Goal: Information Seeking & Learning: Learn about a topic

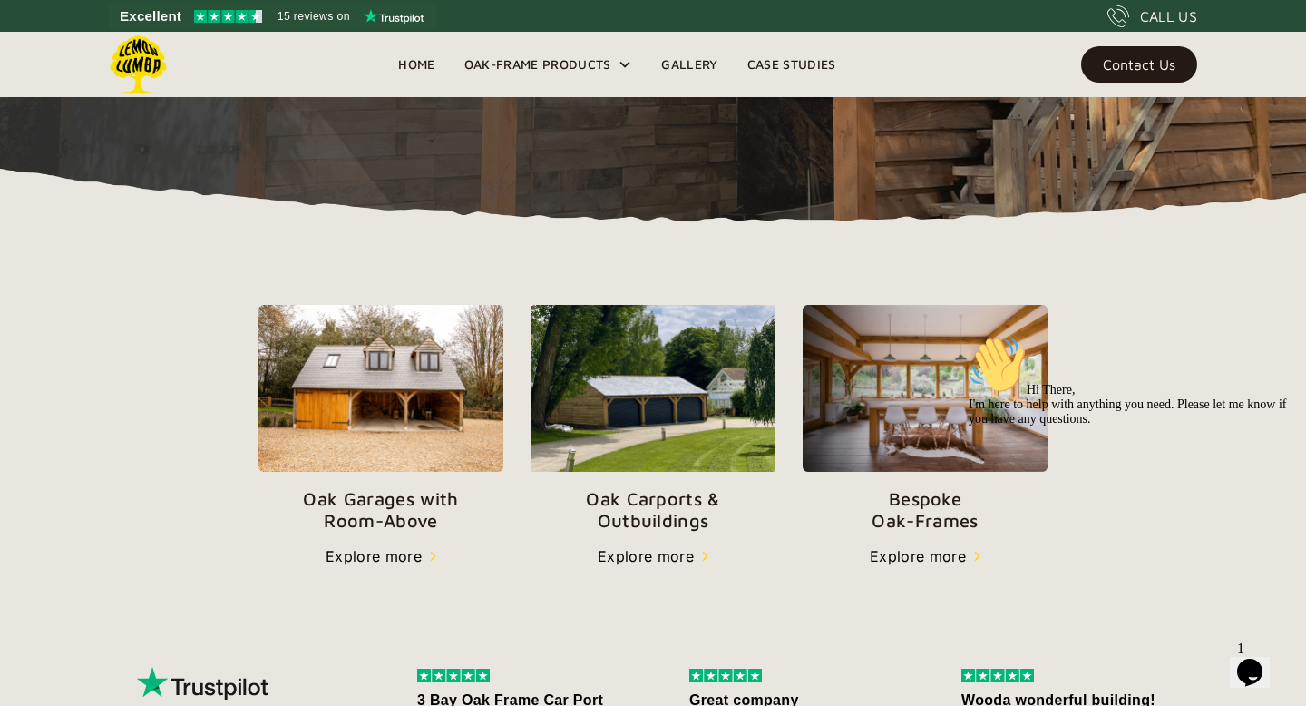
scroll to position [456, 0]
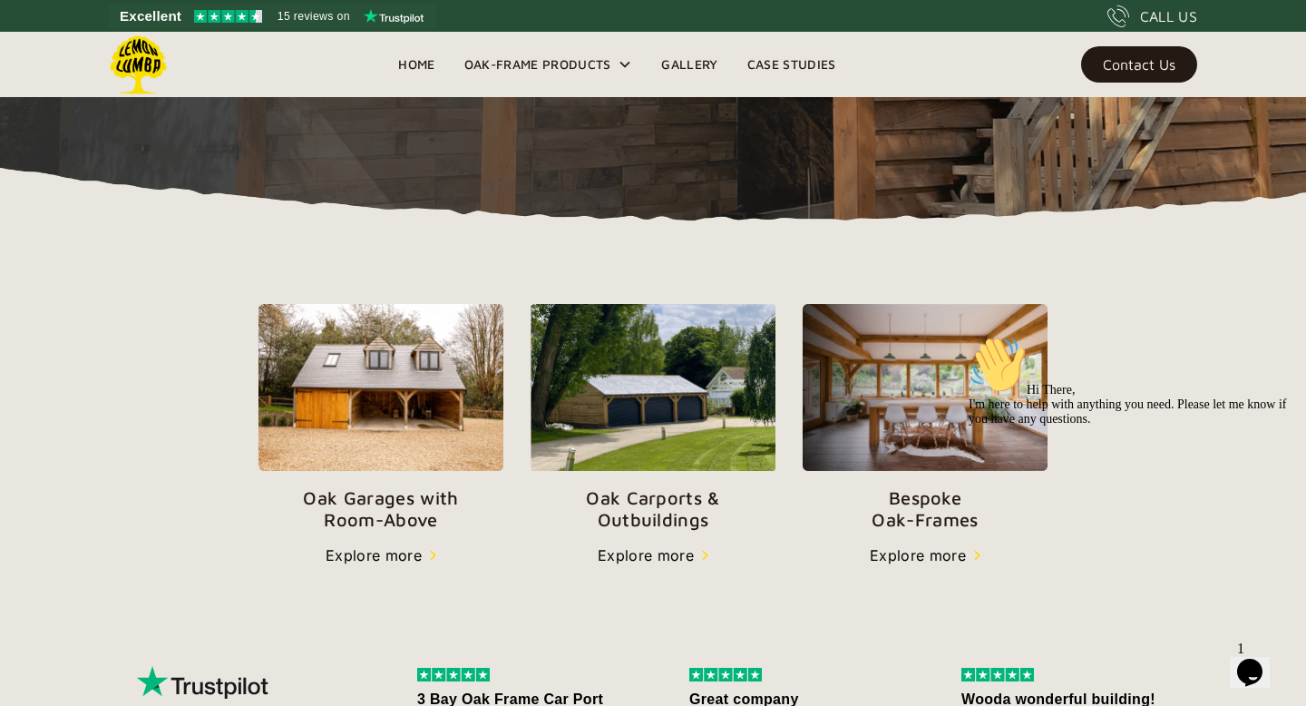
click at [651, 508] on p "Oak Carports & Outbuildings" at bounding box center [653, 509] width 245 height 44
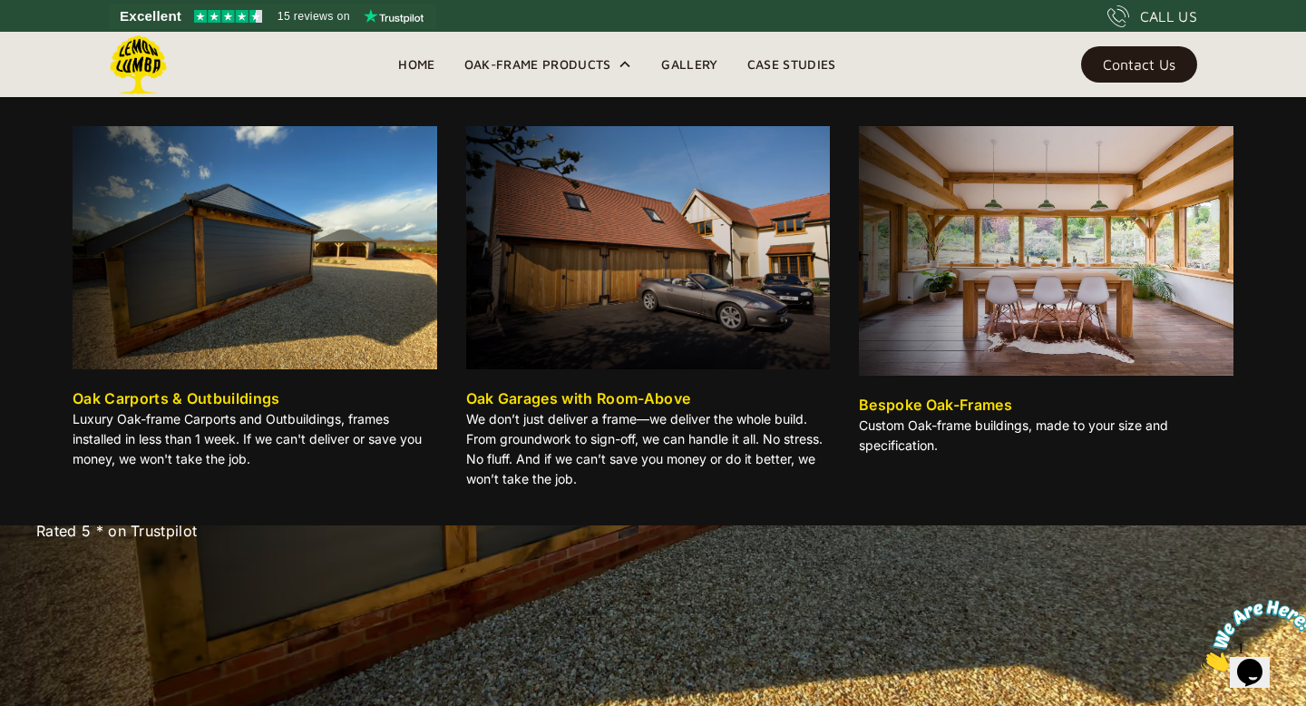
click at [582, 60] on div "Oak-Frame Products" at bounding box center [537, 65] width 147 height 22
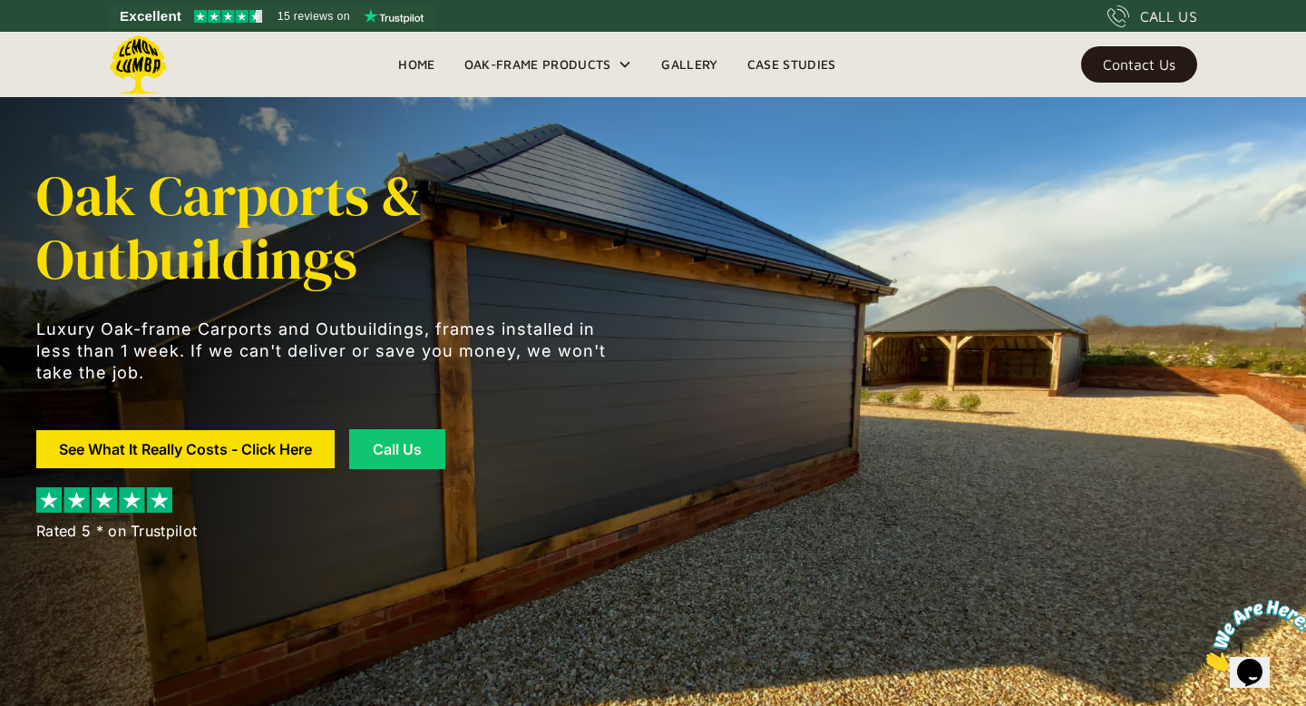
click at [585, 60] on div "Oak-Frame Products" at bounding box center [537, 65] width 147 height 22
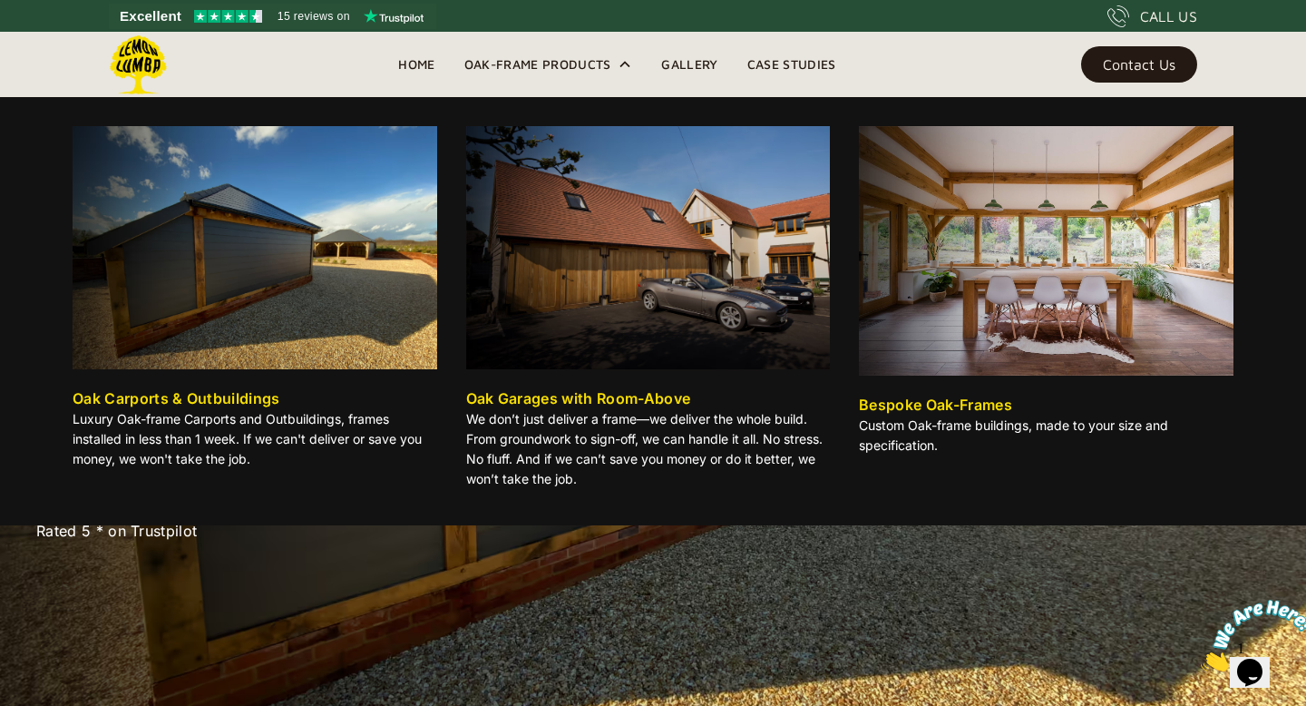
click at [208, 392] on div "Oak Carports & Outbuildings" at bounding box center [177, 398] width 208 height 22
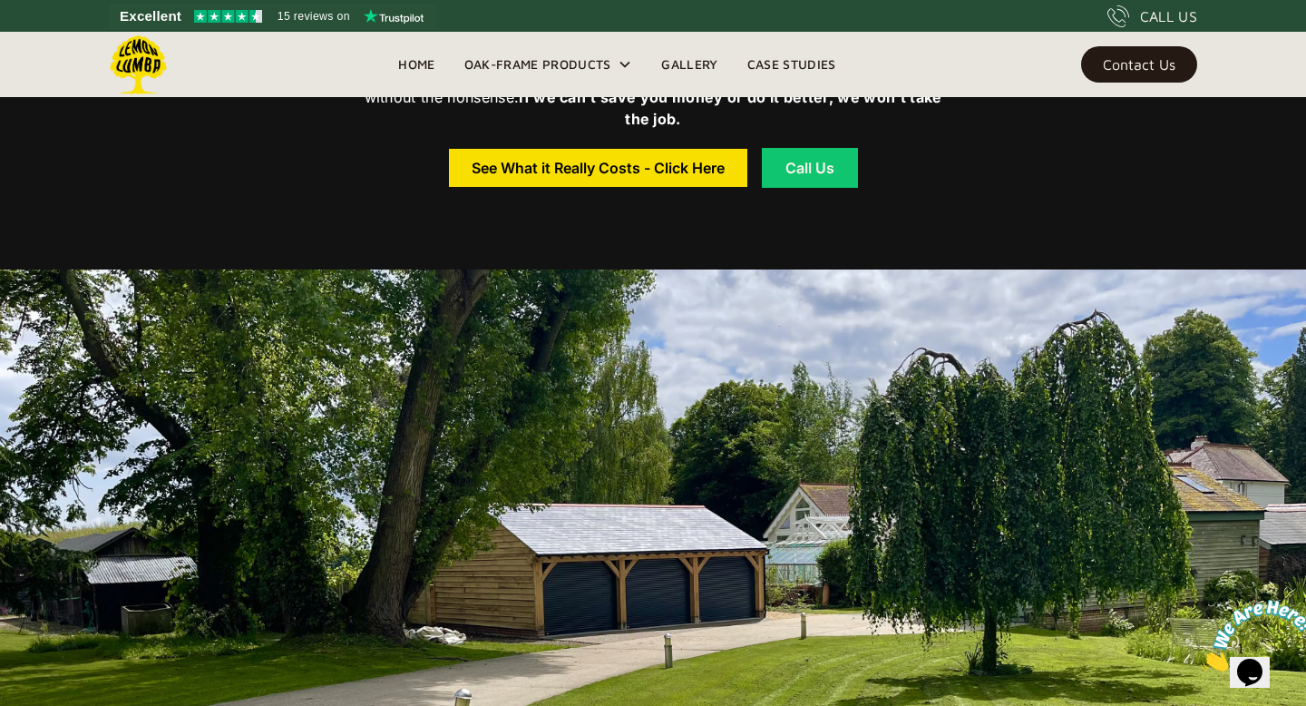
scroll to position [855, 0]
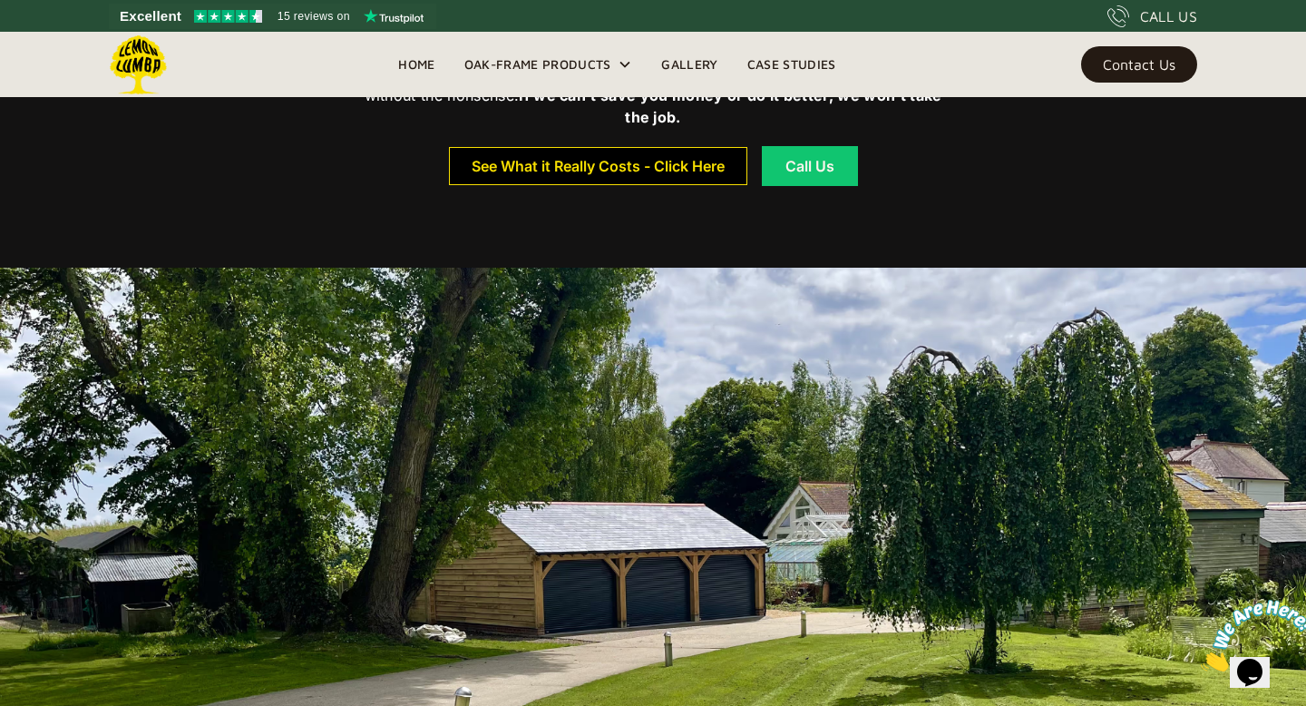
click at [617, 169] on div "See What it Really Costs - Click Here" at bounding box center [598, 166] width 253 height 13
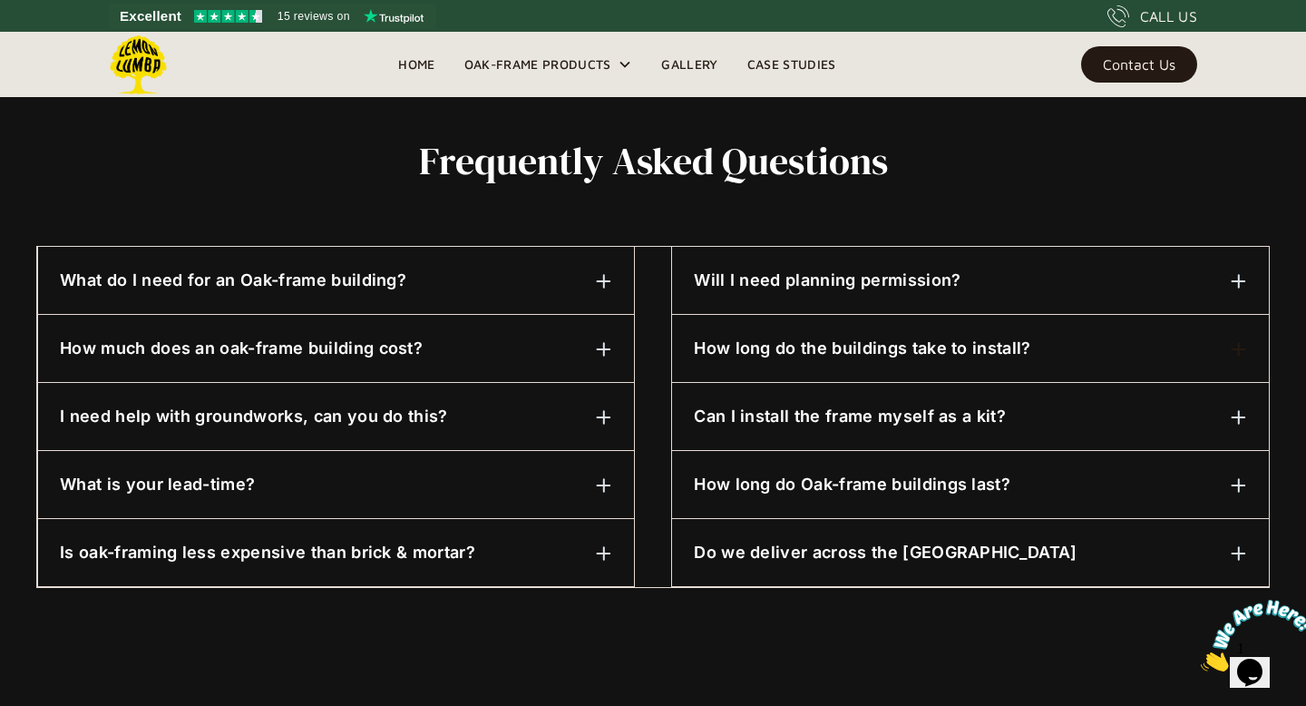
scroll to position [848, 0]
click at [603, 278] on img at bounding box center [604, 280] width 16 height 16
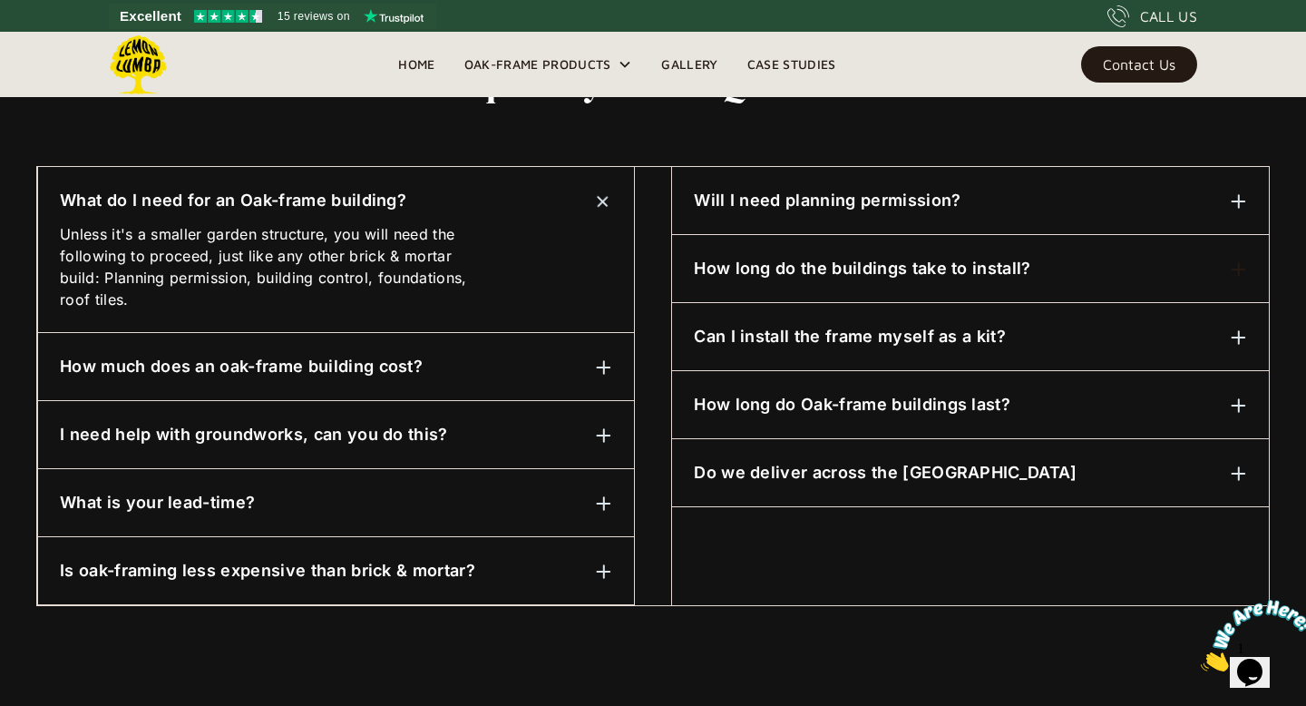
scroll to position [928, 0]
click at [601, 367] on img at bounding box center [604, 366] width 16 height 16
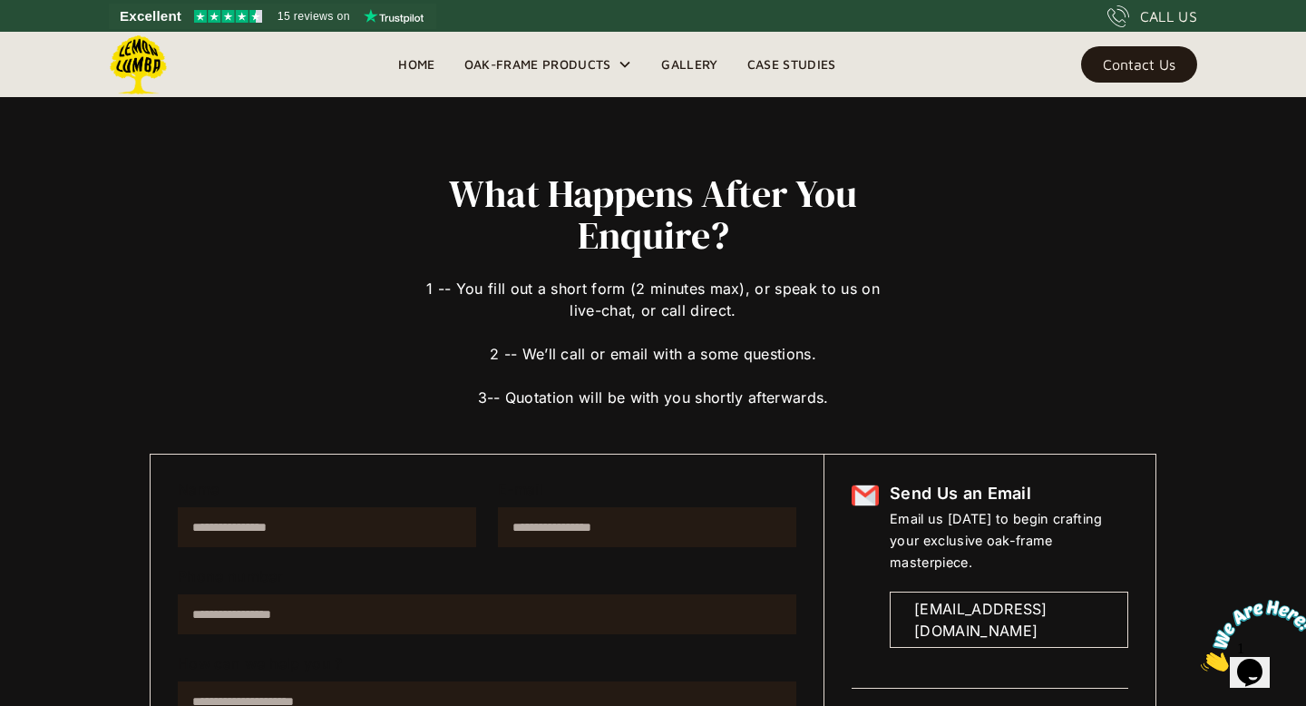
scroll to position [0, 0]
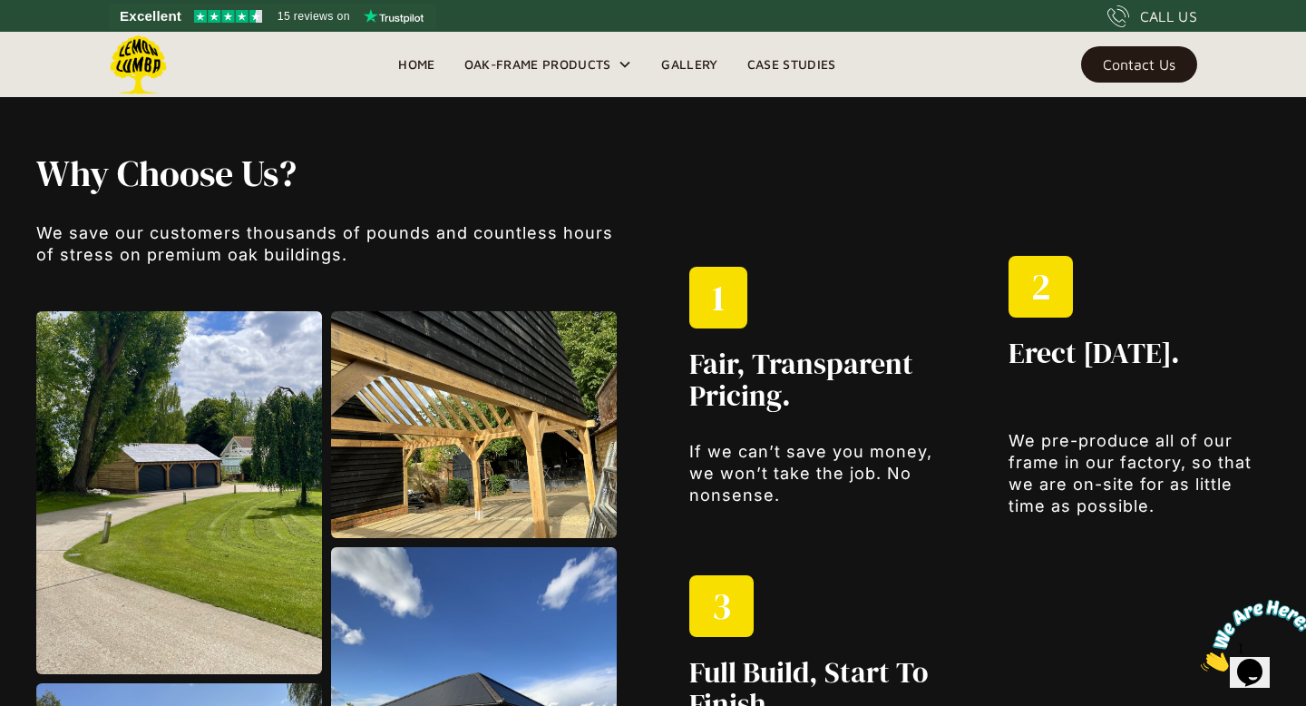
scroll to position [1929, 0]
